Goal: Information Seeking & Learning: Find specific fact

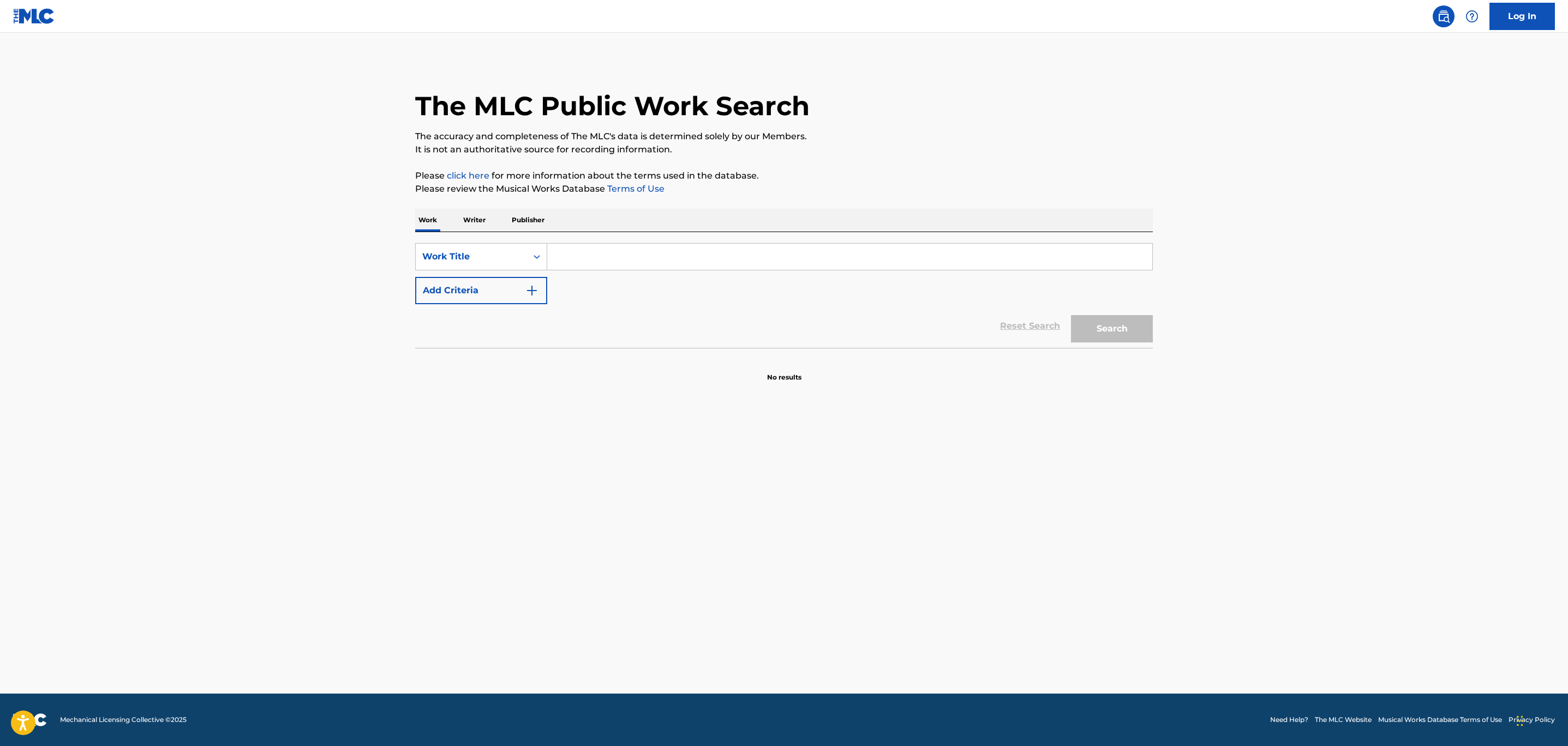
click at [584, 250] on input "Search Form" at bounding box center [850, 257] width 605 height 26
type input "easy"
click at [505, 292] on button "Add Criteria" at bounding box center [481, 290] width 132 height 27
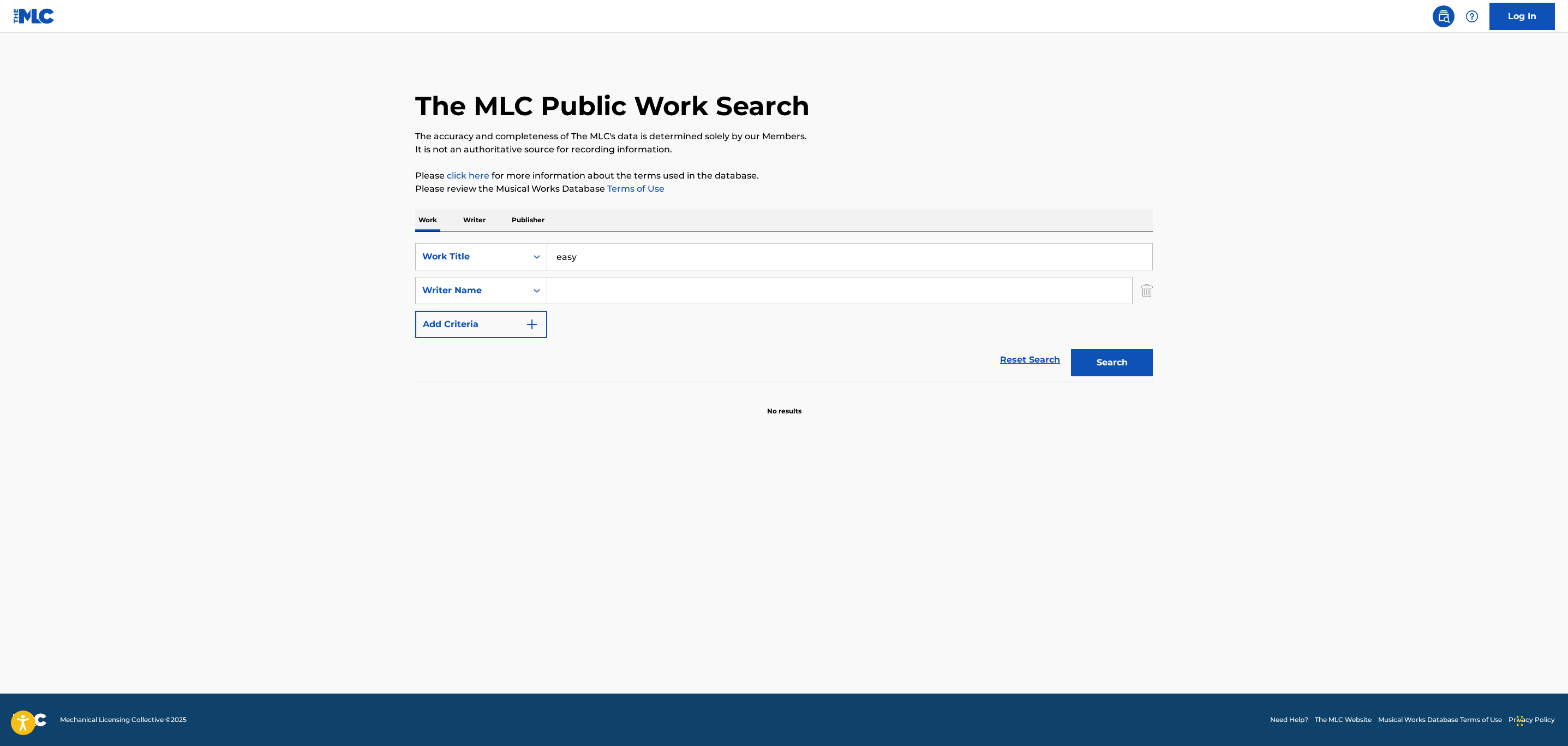
click at [592, 301] on input "Search Form" at bounding box center [839, 290] width 584 height 26
type input "[PERSON_NAME]"
click at [1071, 349] on button "Search" at bounding box center [1111, 363] width 82 height 27
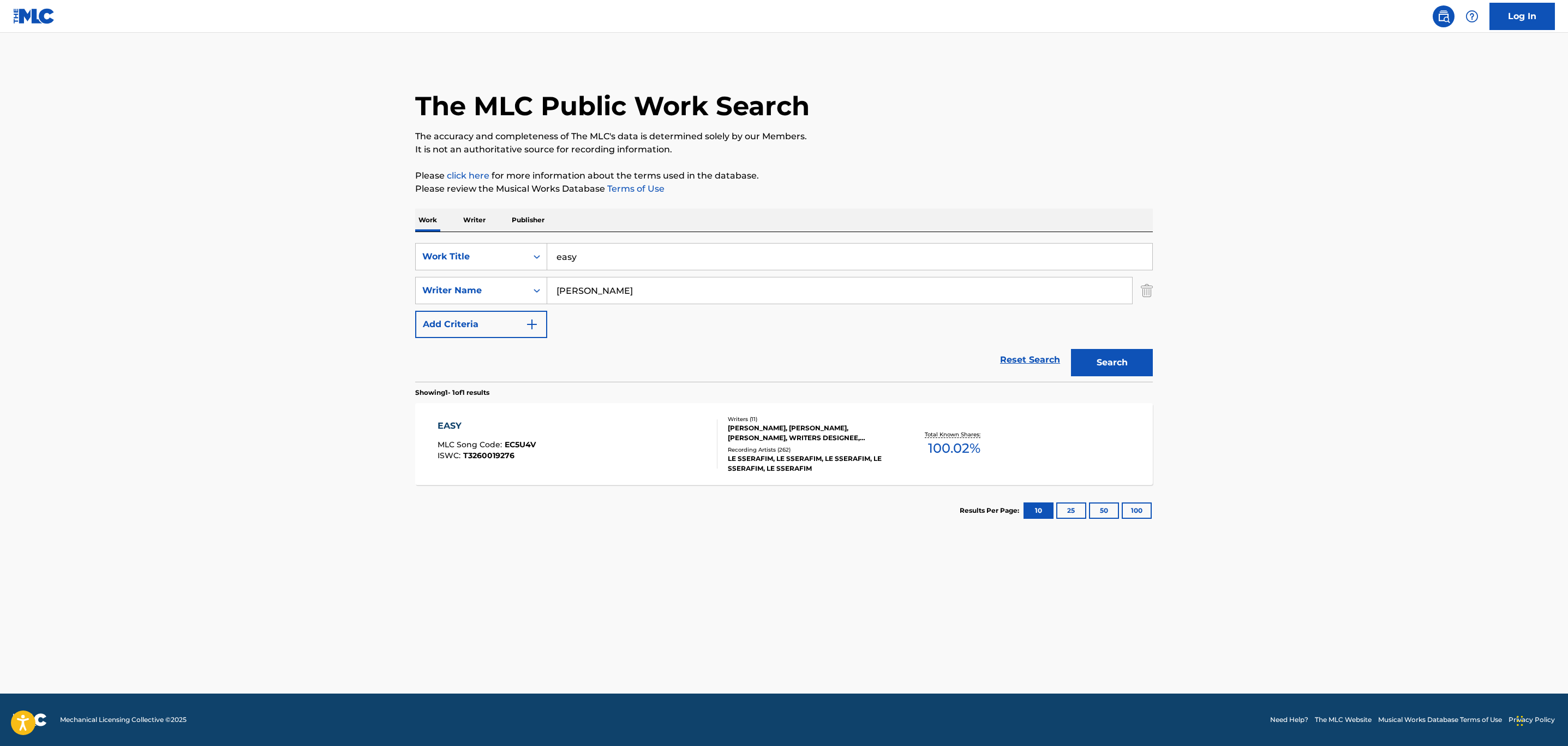
click at [614, 418] on div "EASY MLC Song Code : EC5U4V ISWC : T3260019276 Writers ( 11 ) [PERSON_NAME], [P…" at bounding box center [784, 443] width 737 height 82
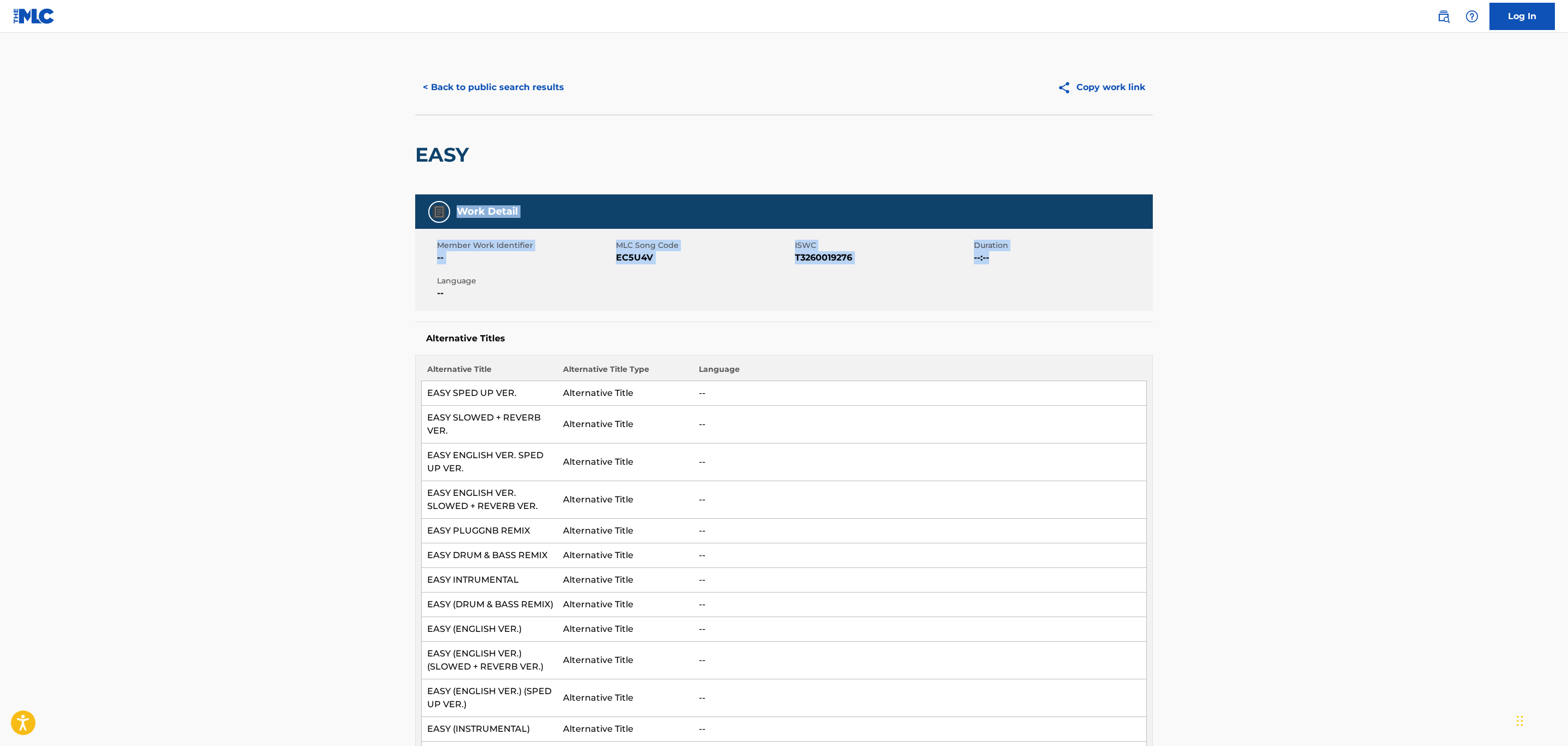
drag, startPoint x: 1561, startPoint y: 170, endPoint x: 1512, endPoint y: 282, distance: 122.2
